Goal: Complete application form

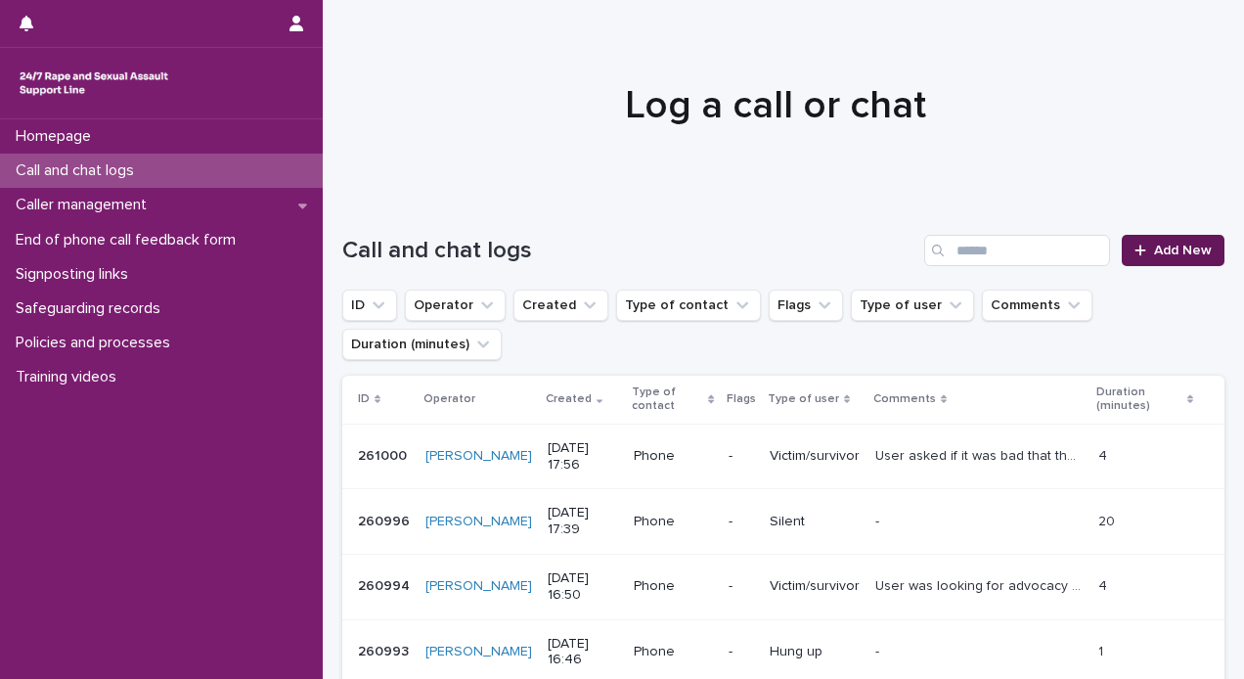
click at [1154, 247] on span "Add New" at bounding box center [1183, 251] width 58 height 14
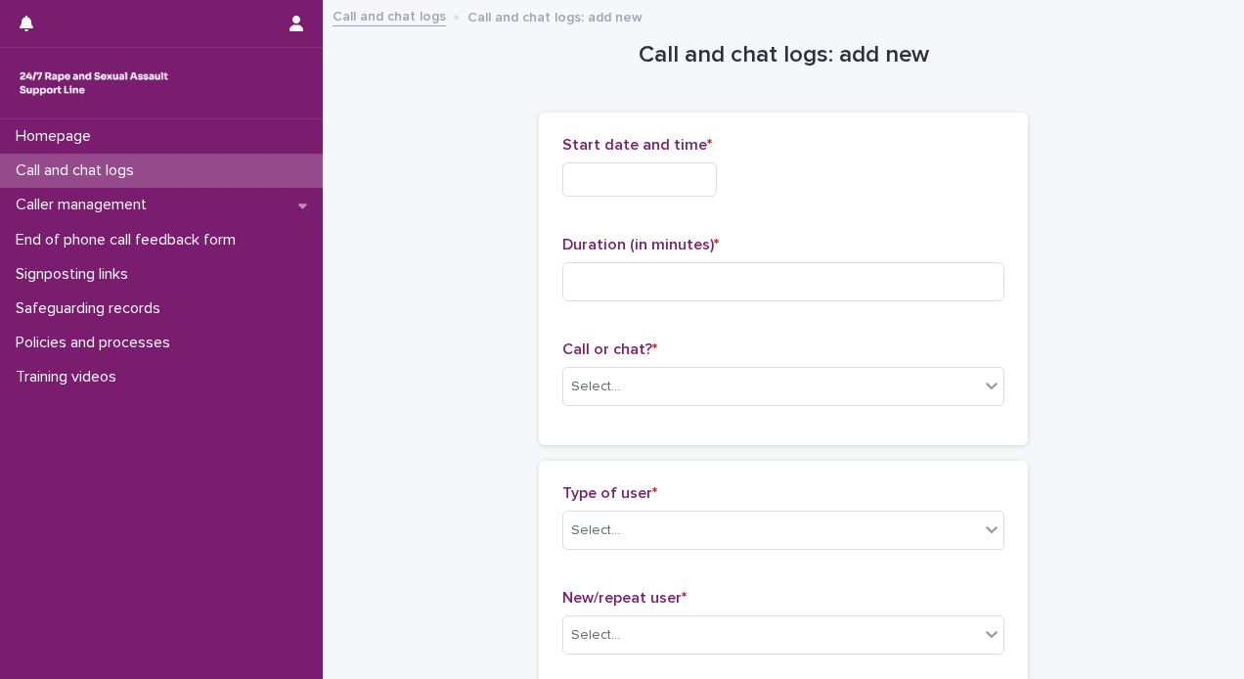
click at [578, 172] on input "text" at bounding box center [639, 179] width 155 height 34
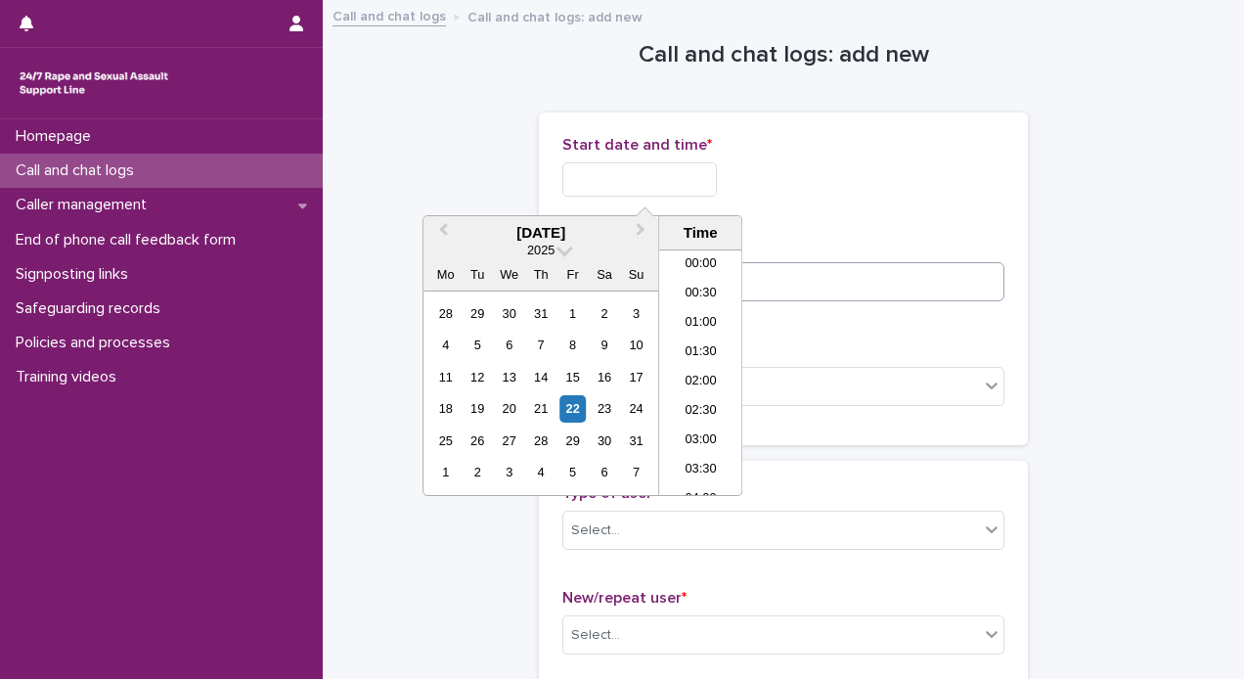
scroll to position [1037, 0]
click at [691, 372] on li "19:30" at bounding box center [700, 372] width 83 height 29
click at [703, 177] on input "**********" at bounding box center [639, 179] width 155 height 34
type input "**********"
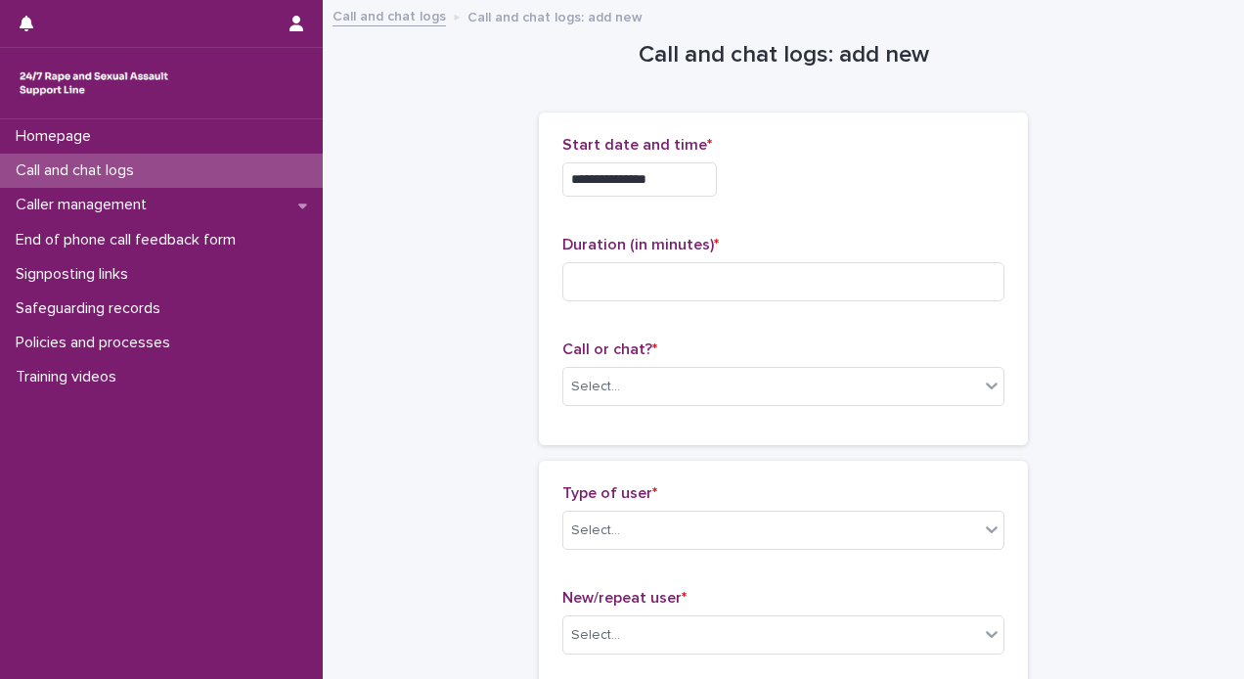
click at [763, 190] on div "**********" at bounding box center [783, 179] width 442 height 34
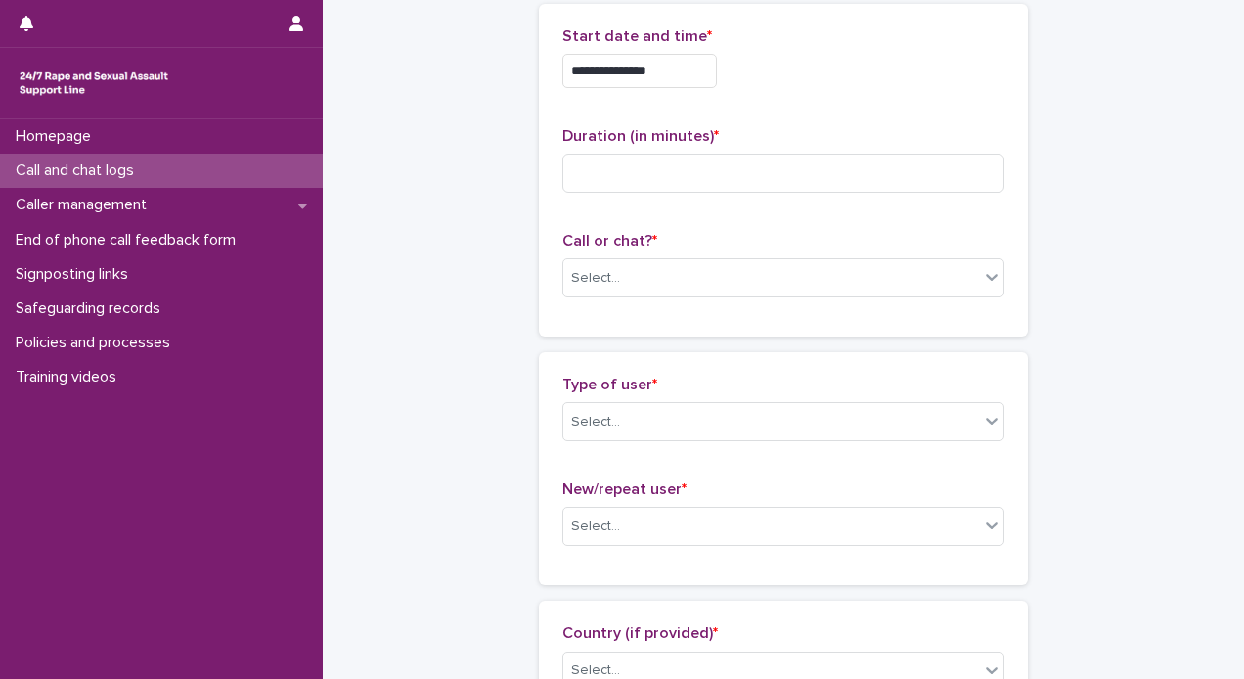
scroll to position [111, 0]
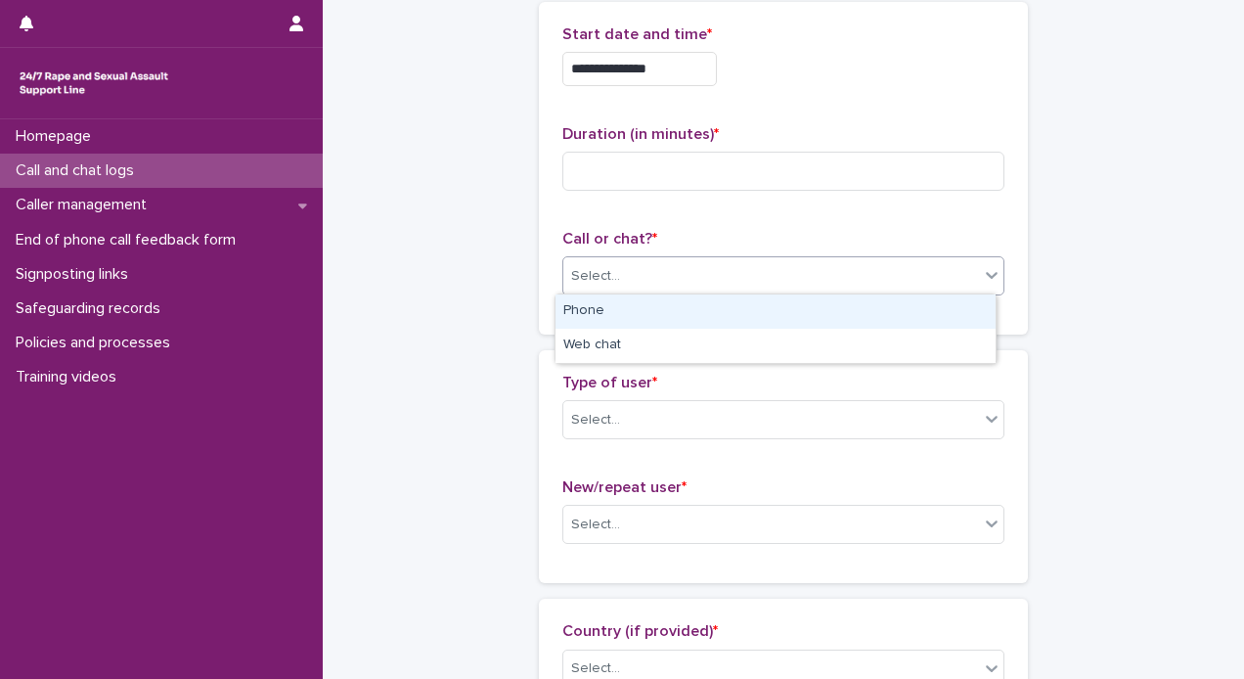
click at [664, 271] on div "Select..." at bounding box center [771, 276] width 416 height 32
click at [618, 317] on div "Phone" at bounding box center [776, 311] width 440 height 34
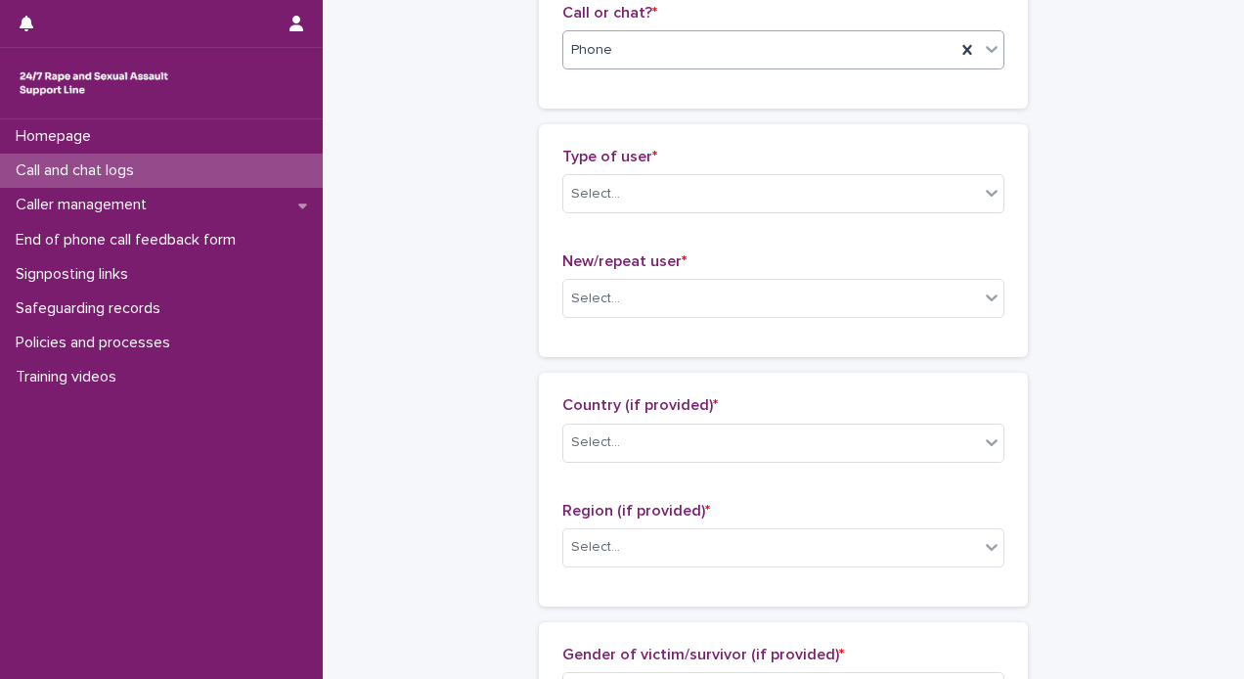
scroll to position [365, 0]
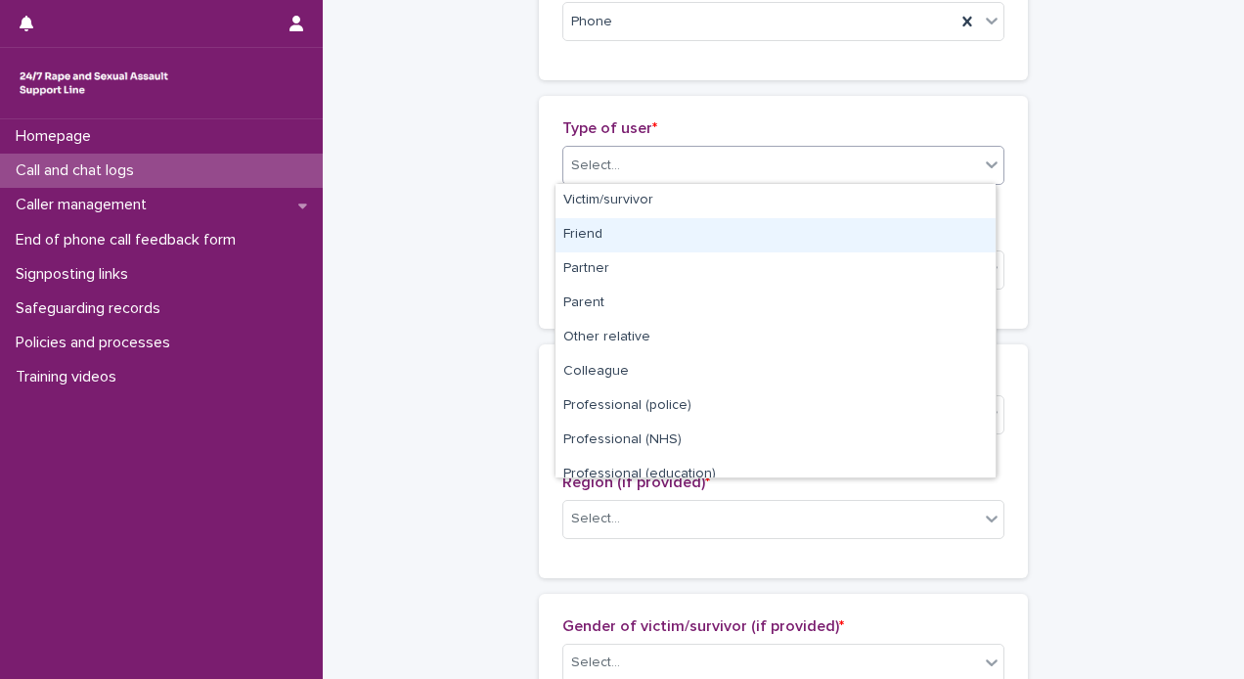
drag, startPoint x: 729, startPoint y: 157, endPoint x: 991, endPoint y: 228, distance: 271.5
click at [991, 228] on body "**********" at bounding box center [622, 339] width 1244 height 679
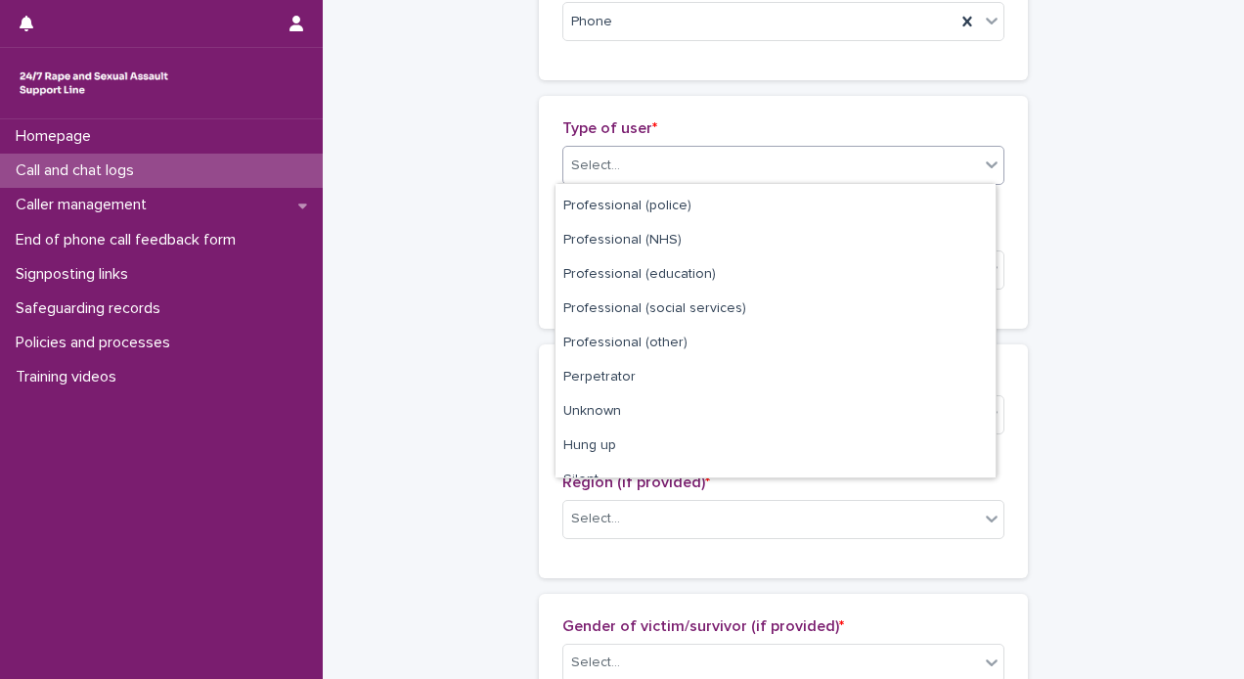
scroll to position [219, 0]
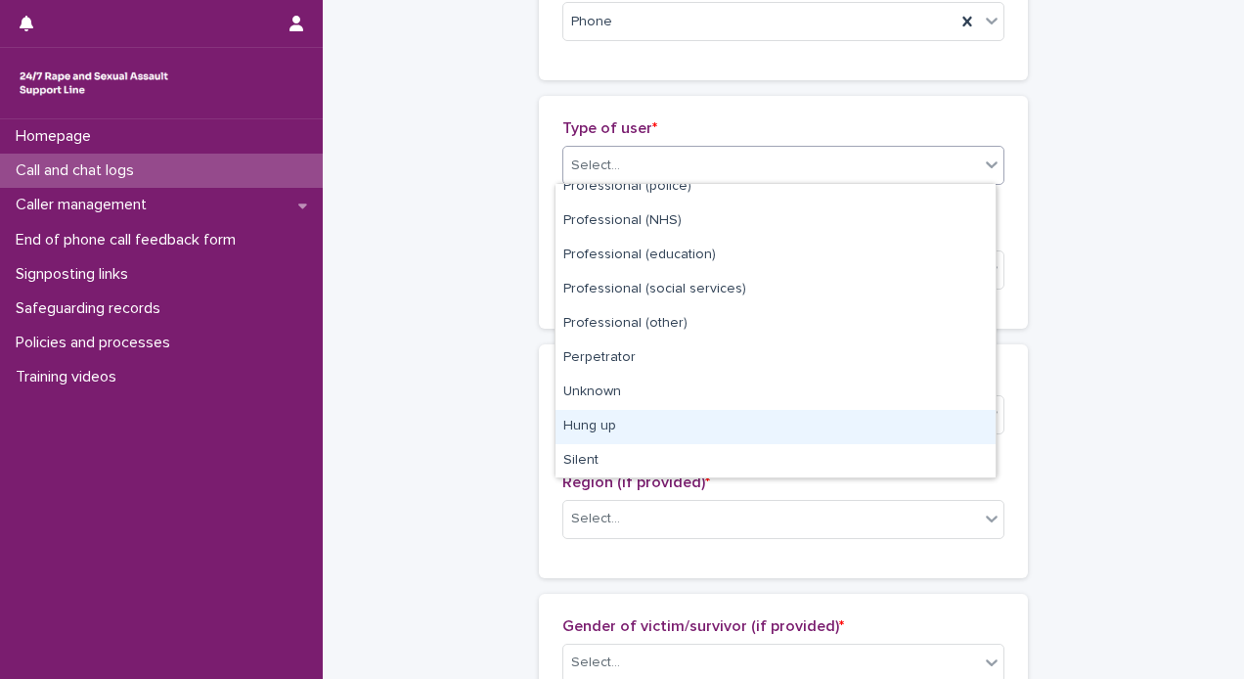
click at [774, 428] on div "Hung up" at bounding box center [776, 427] width 440 height 34
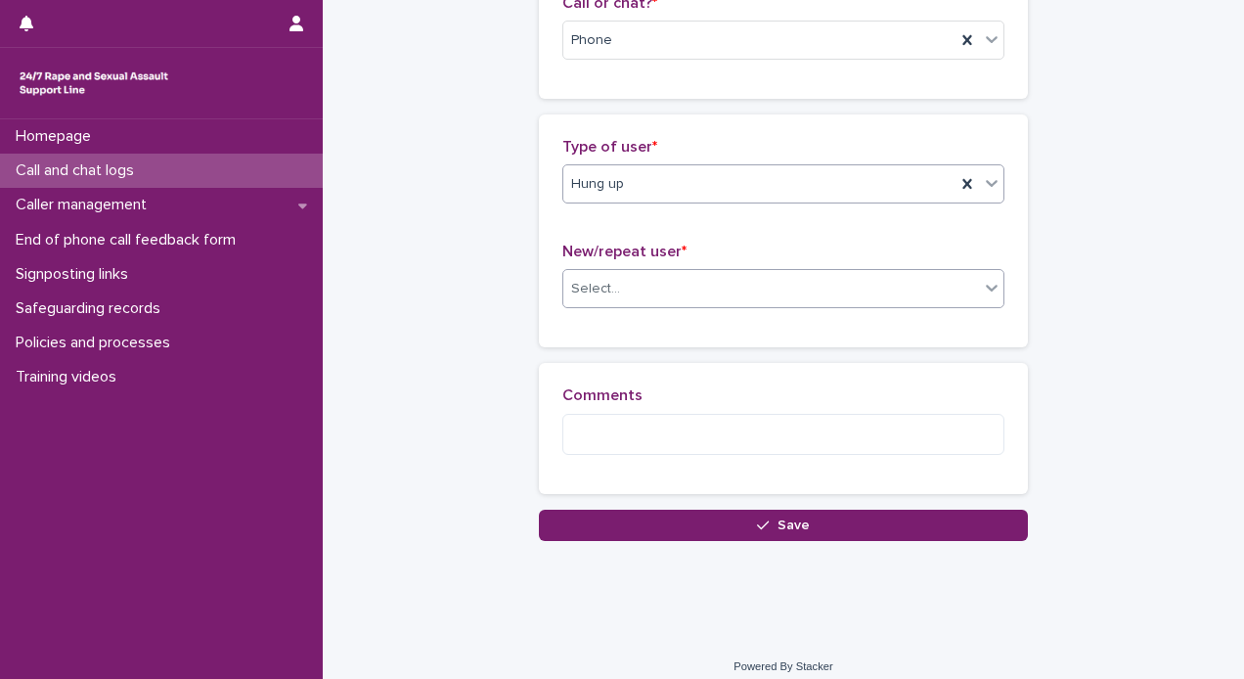
scroll to position [360, 0]
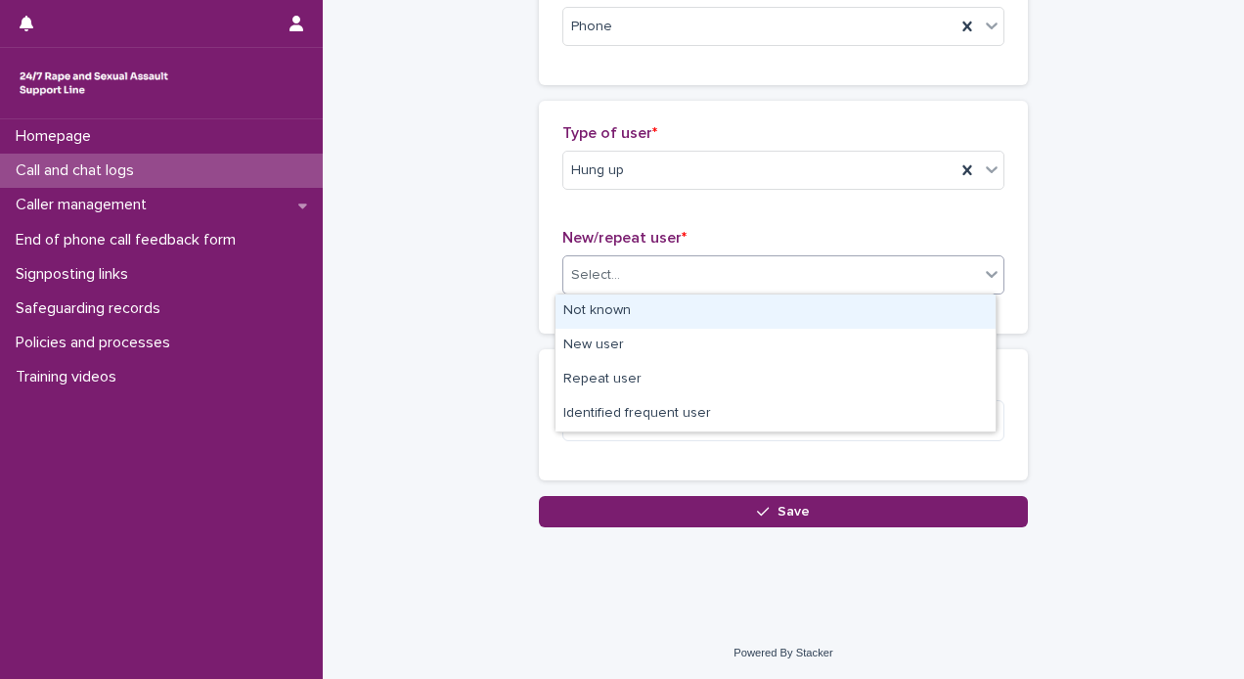
drag, startPoint x: 619, startPoint y: 275, endPoint x: 618, endPoint y: 306, distance: 31.3
click at [618, 306] on body "**********" at bounding box center [622, 339] width 1244 height 679
click at [618, 306] on div "Not known" at bounding box center [776, 311] width 440 height 34
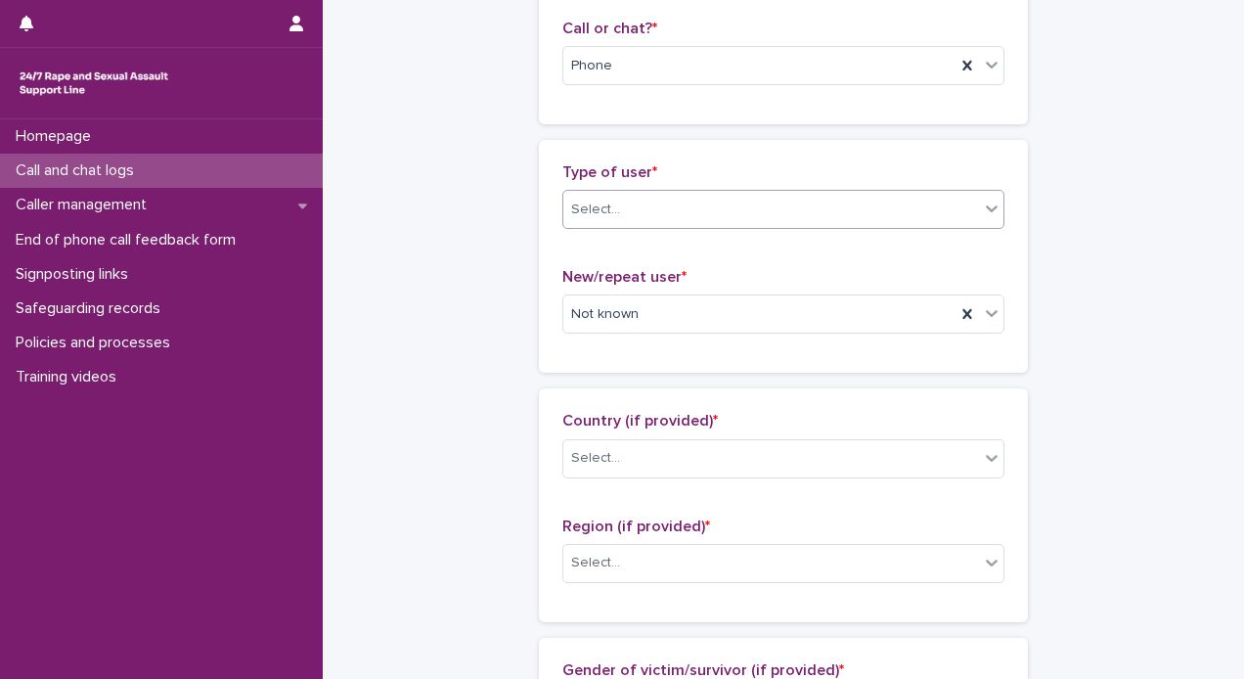
scroll to position [343, 0]
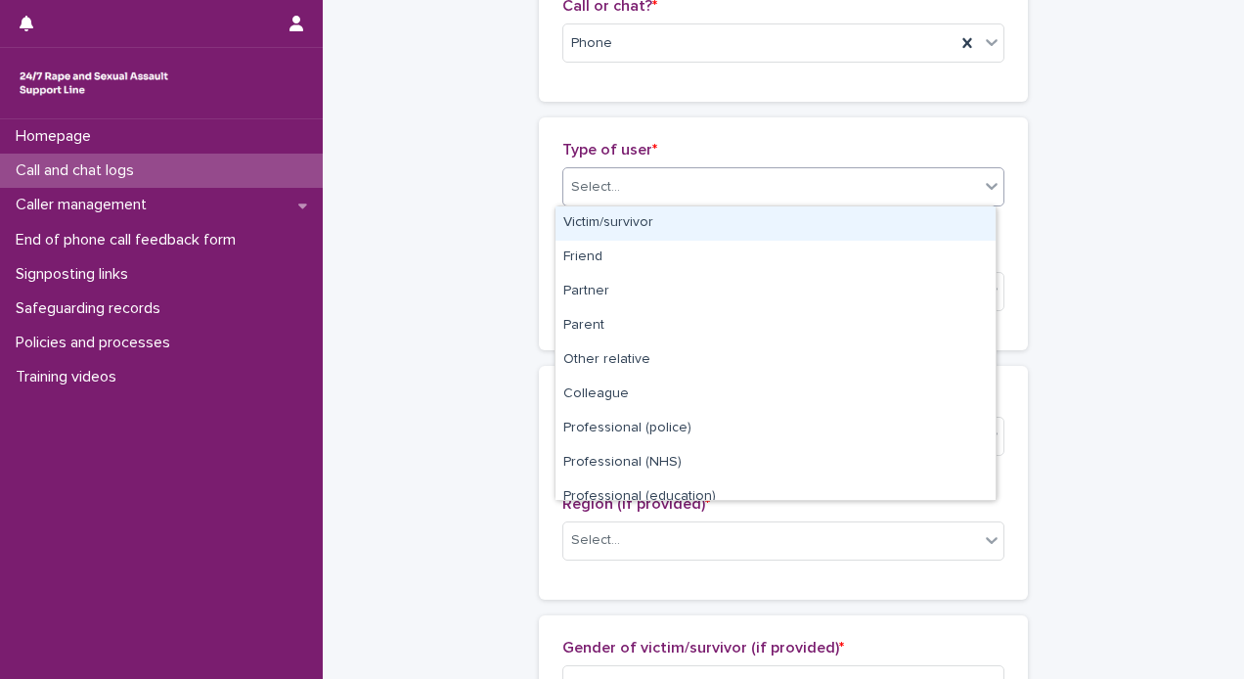
click at [959, 177] on div "Select..." at bounding box center [771, 187] width 416 height 32
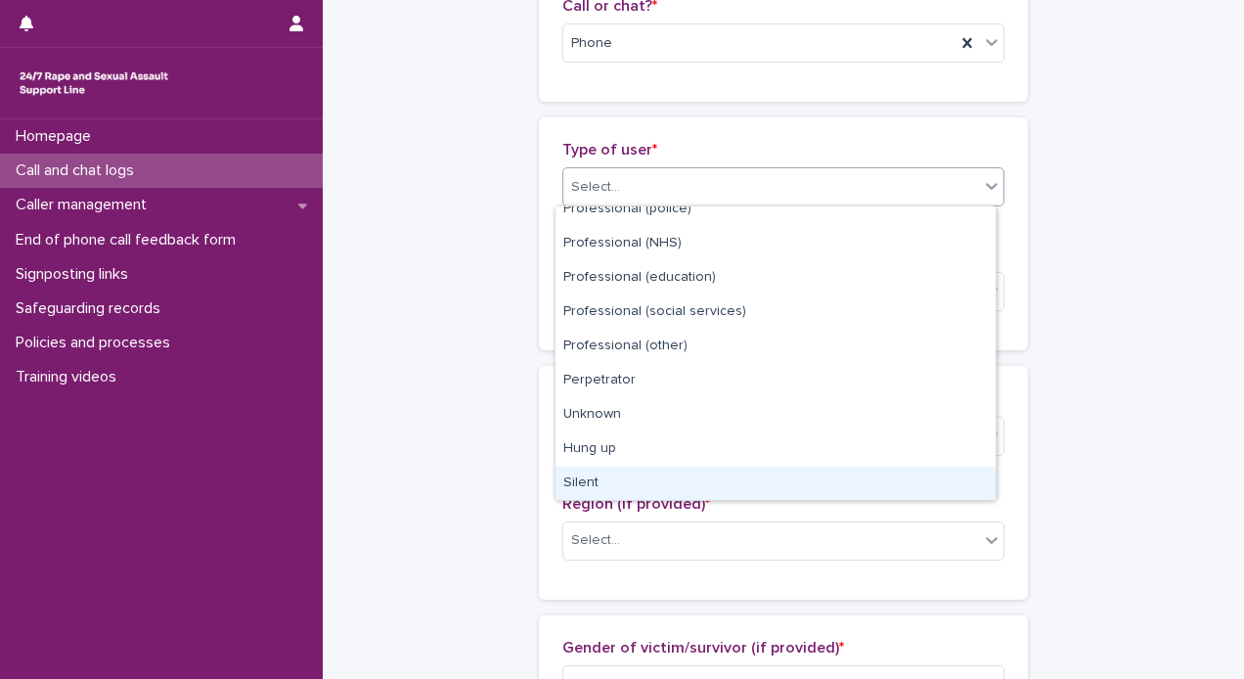
click at [655, 471] on div "Silent" at bounding box center [776, 484] width 440 height 34
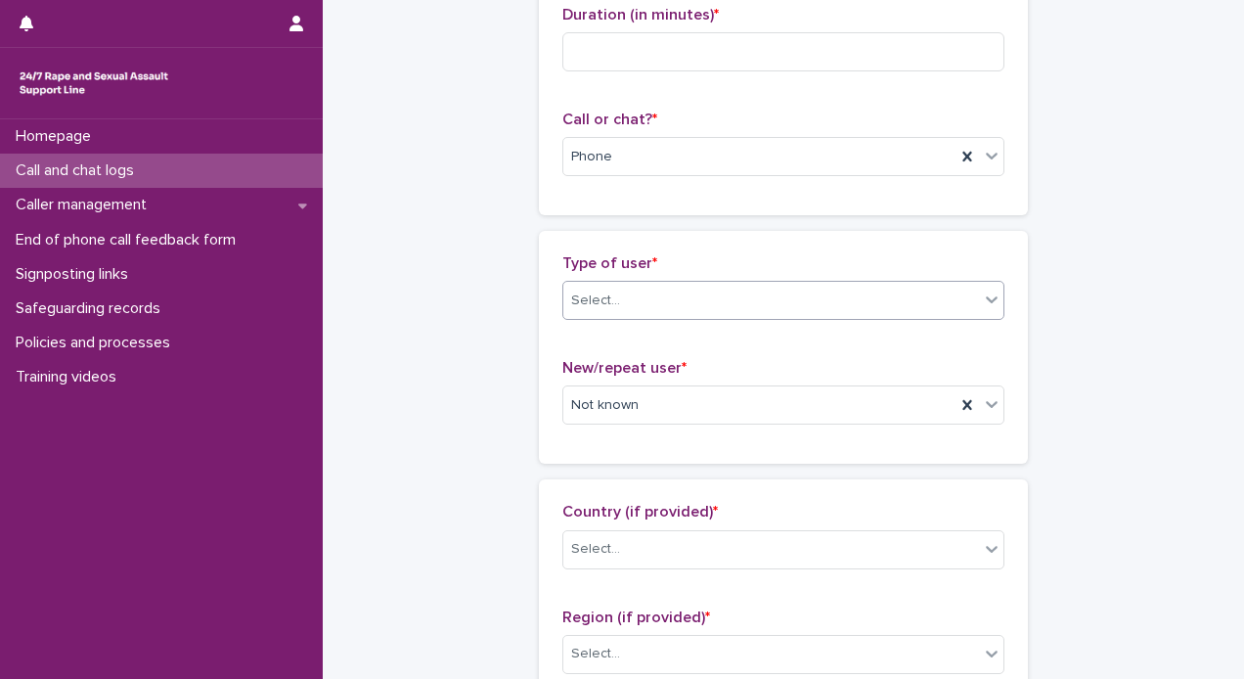
scroll to position [356, 0]
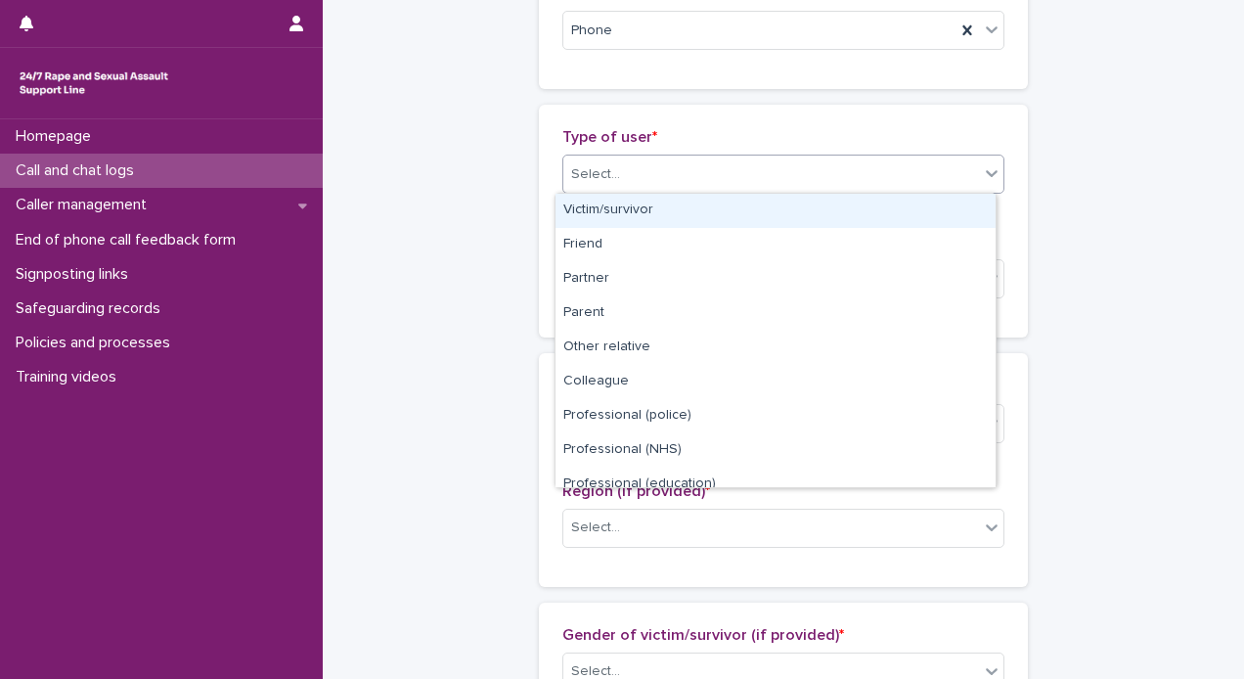
click at [881, 184] on div "Select..." at bounding box center [771, 174] width 416 height 32
click at [928, 208] on div "Victim/survivor" at bounding box center [776, 211] width 440 height 34
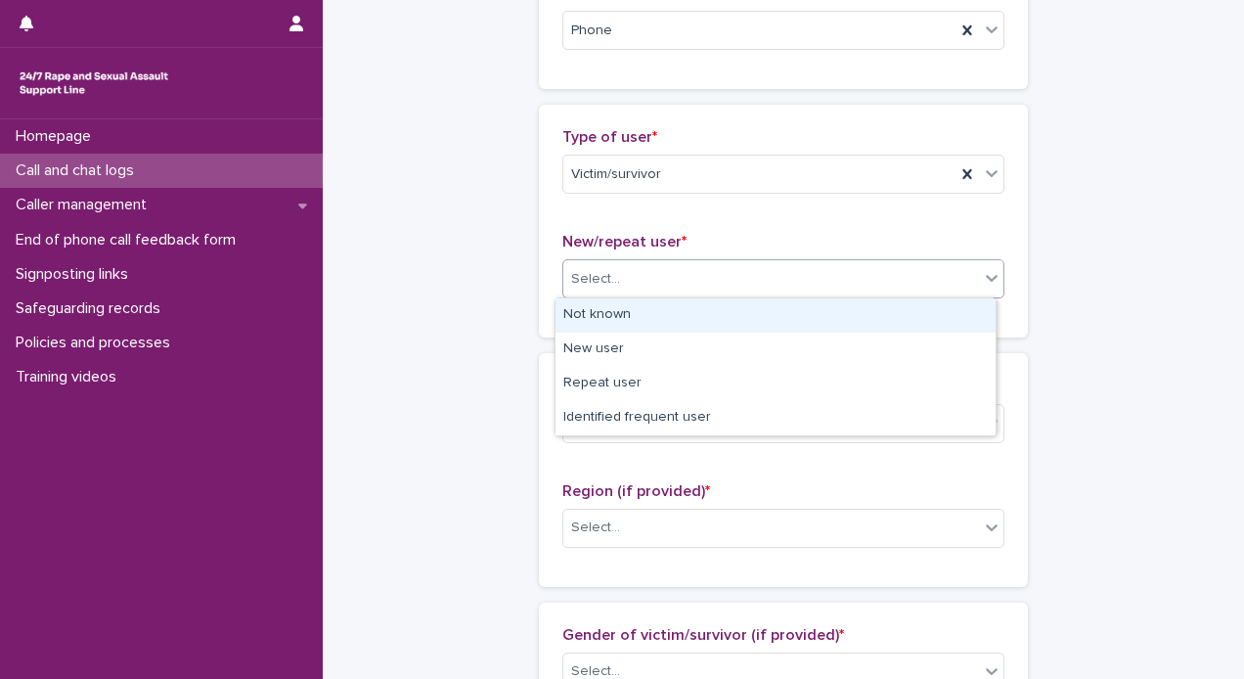
click at [960, 282] on div "Select..." at bounding box center [771, 279] width 416 height 32
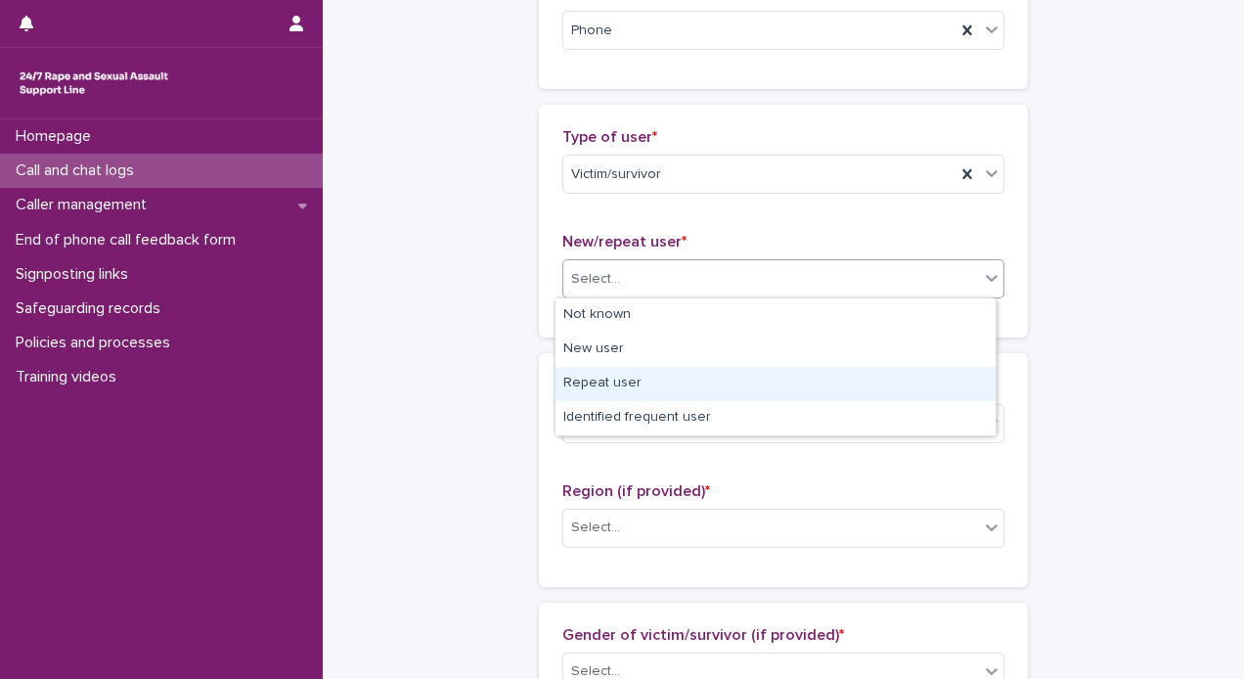
click at [729, 382] on div "Repeat user" at bounding box center [776, 384] width 440 height 34
